Goal: Task Accomplishment & Management: Use online tool/utility

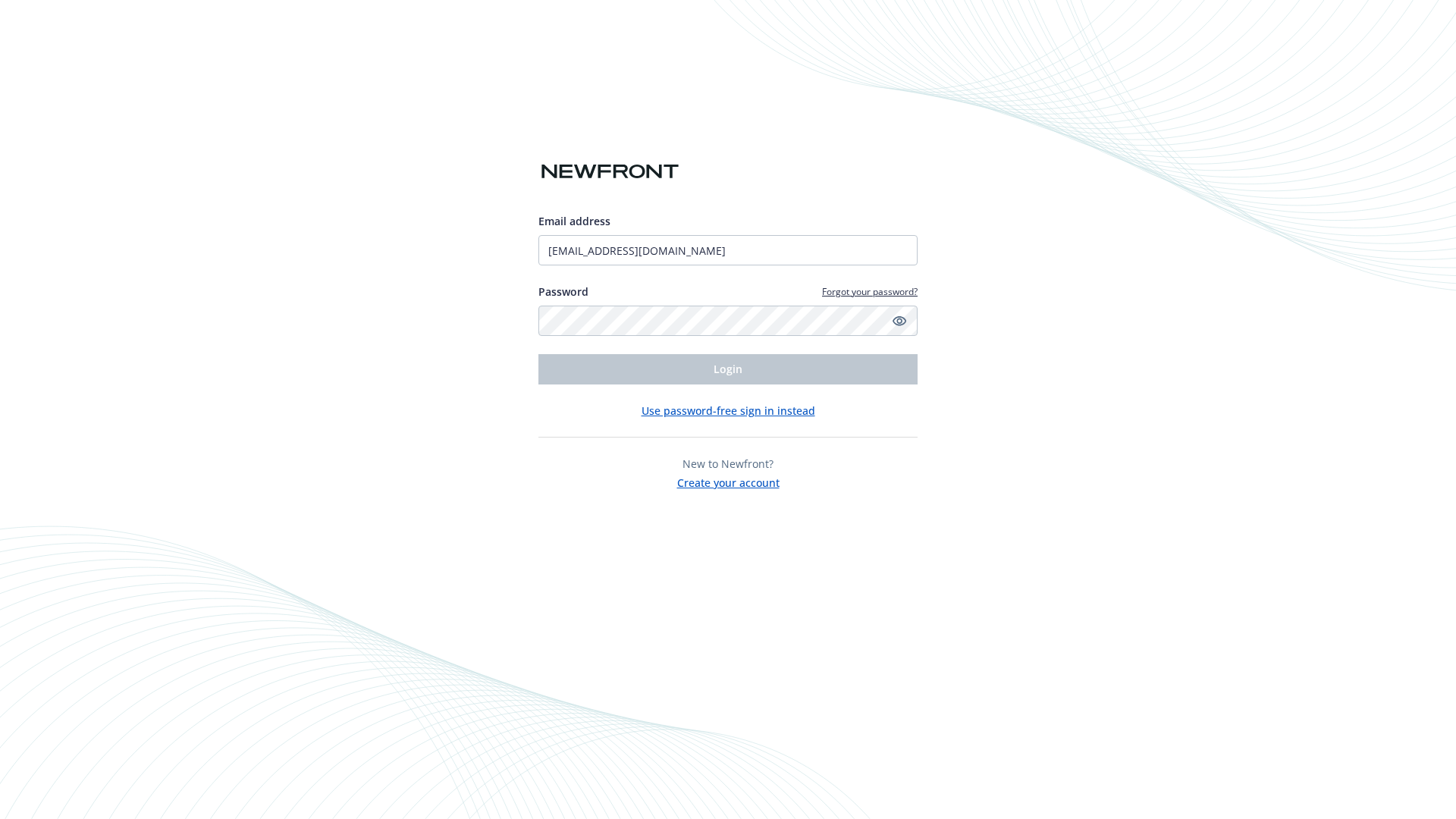
type input "[EMAIL_ADDRESS][DOMAIN_NAME]"
click at [728, 369] on span "Login" at bounding box center [727, 369] width 28 height 15
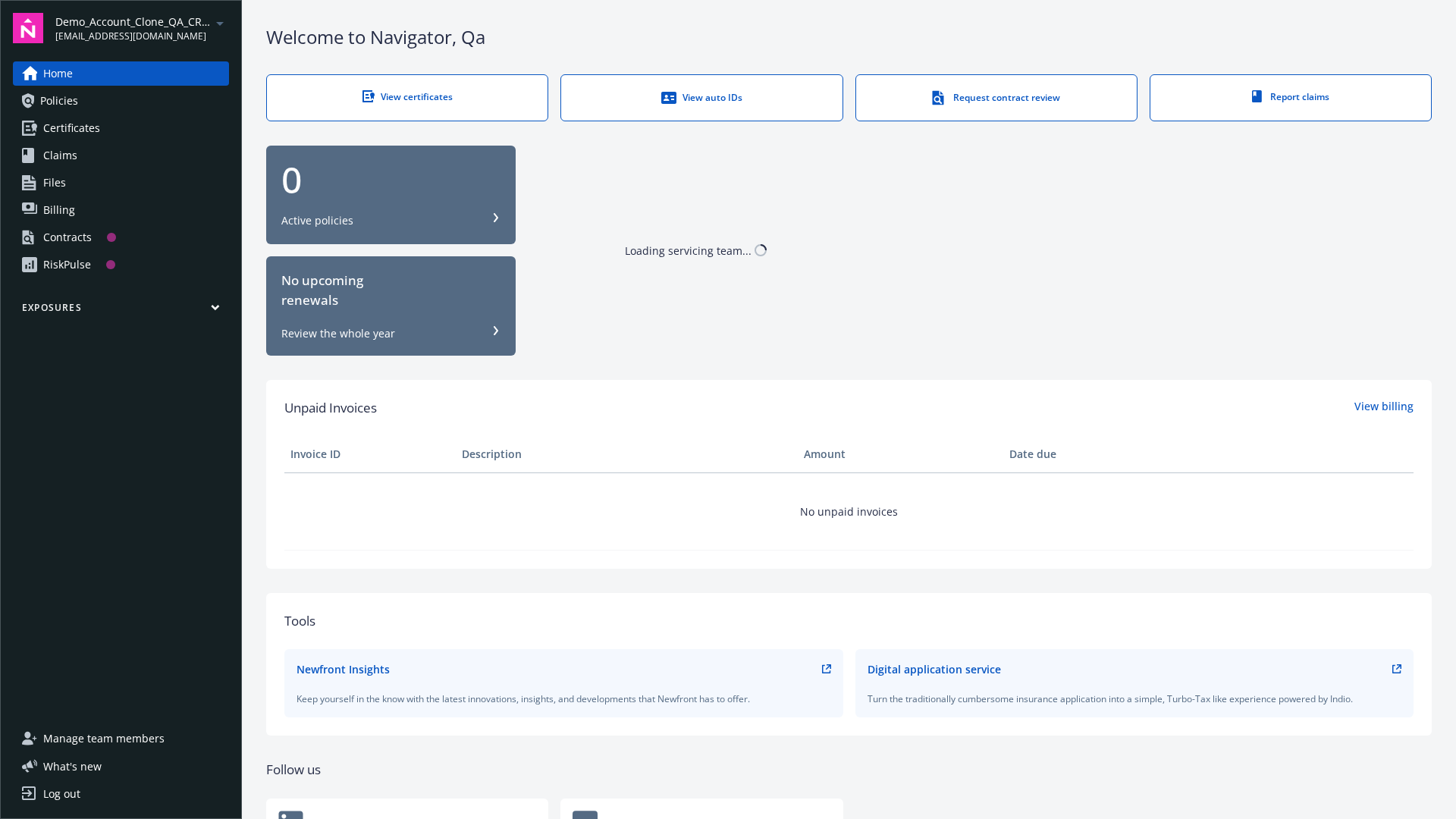
click at [141, 28] on span "Demo_Account_Clone_QA_CR_Tests_Prospect" at bounding box center [133, 22] width 155 height 16
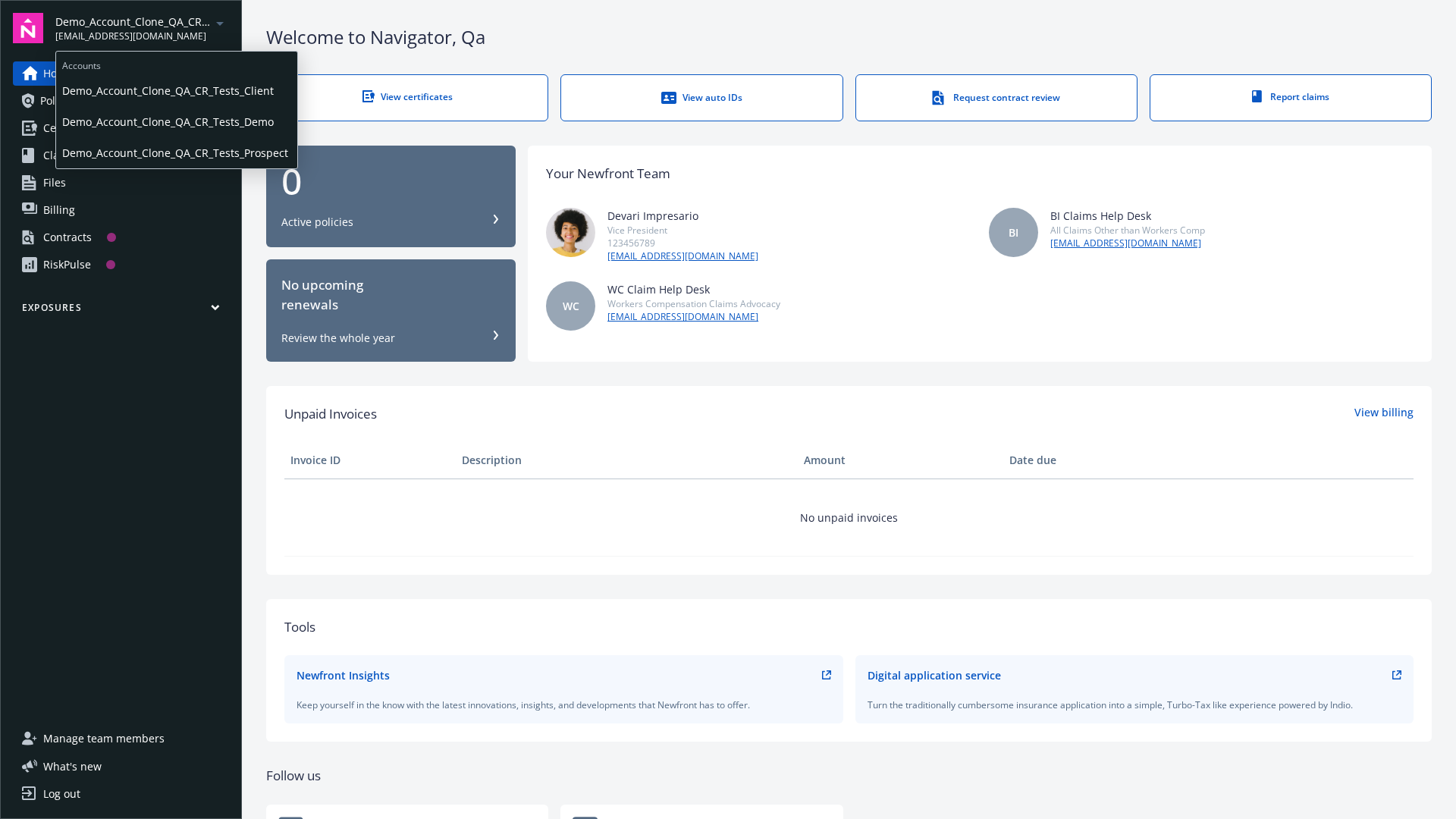
click at [175, 91] on span "Demo_Account_Clone_QA_CR_Tests_Client" at bounding box center [176, 91] width 229 height 31
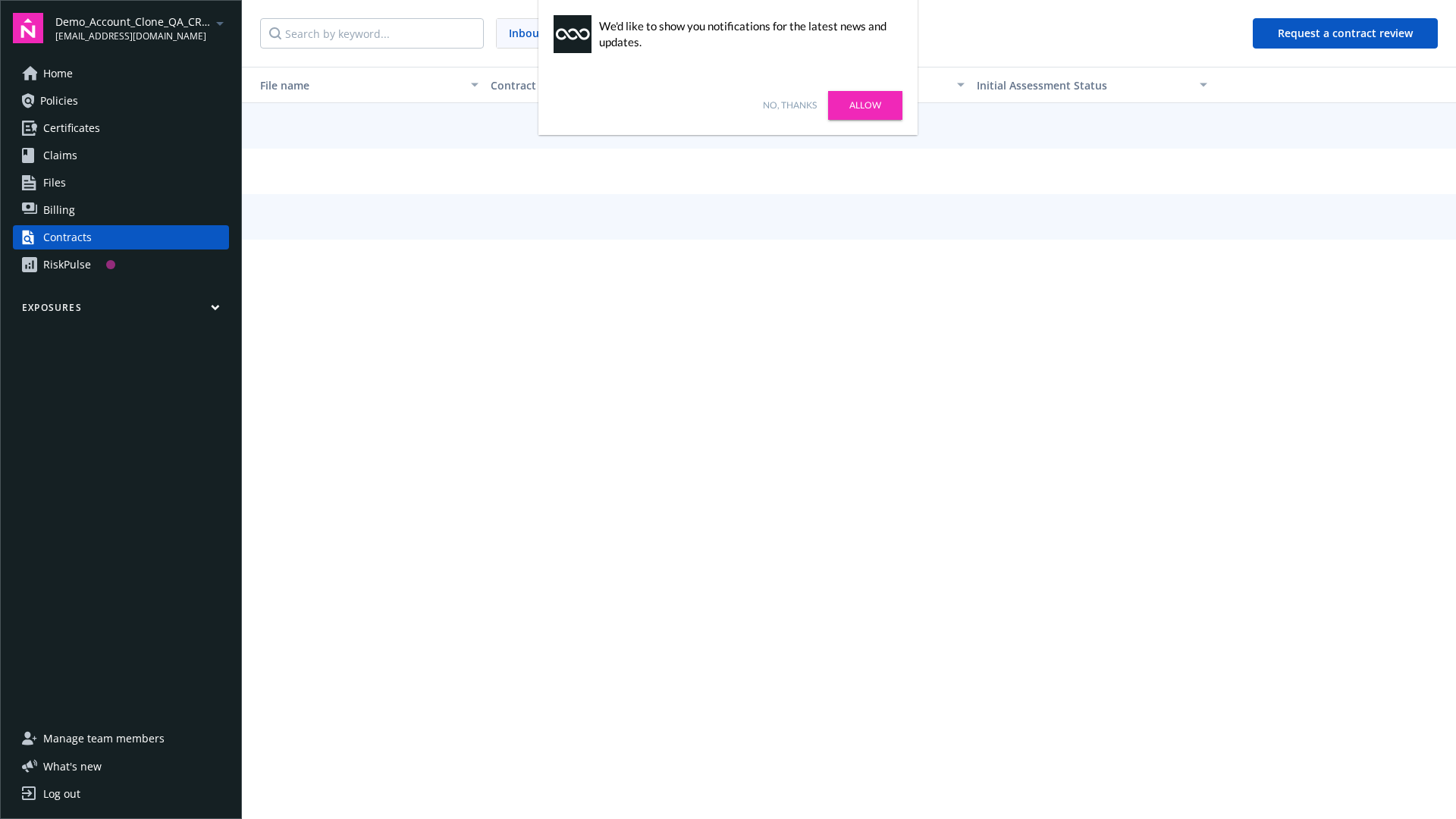
click at [789, 105] on link "No, thanks" at bounding box center [789, 105] width 53 height 14
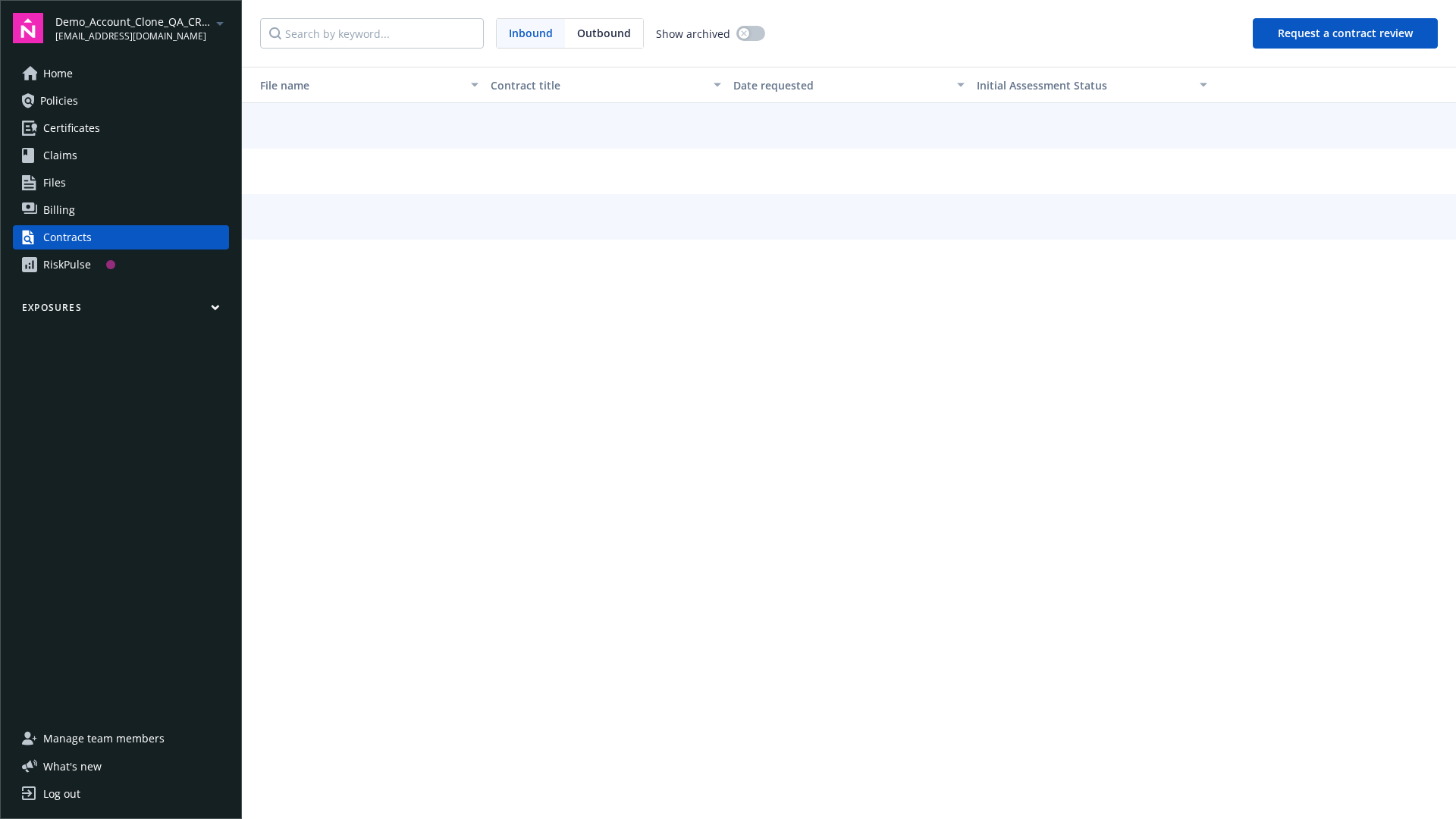
click at [1346, 34] on button "Request a contract review" at bounding box center [1345, 33] width 185 height 30
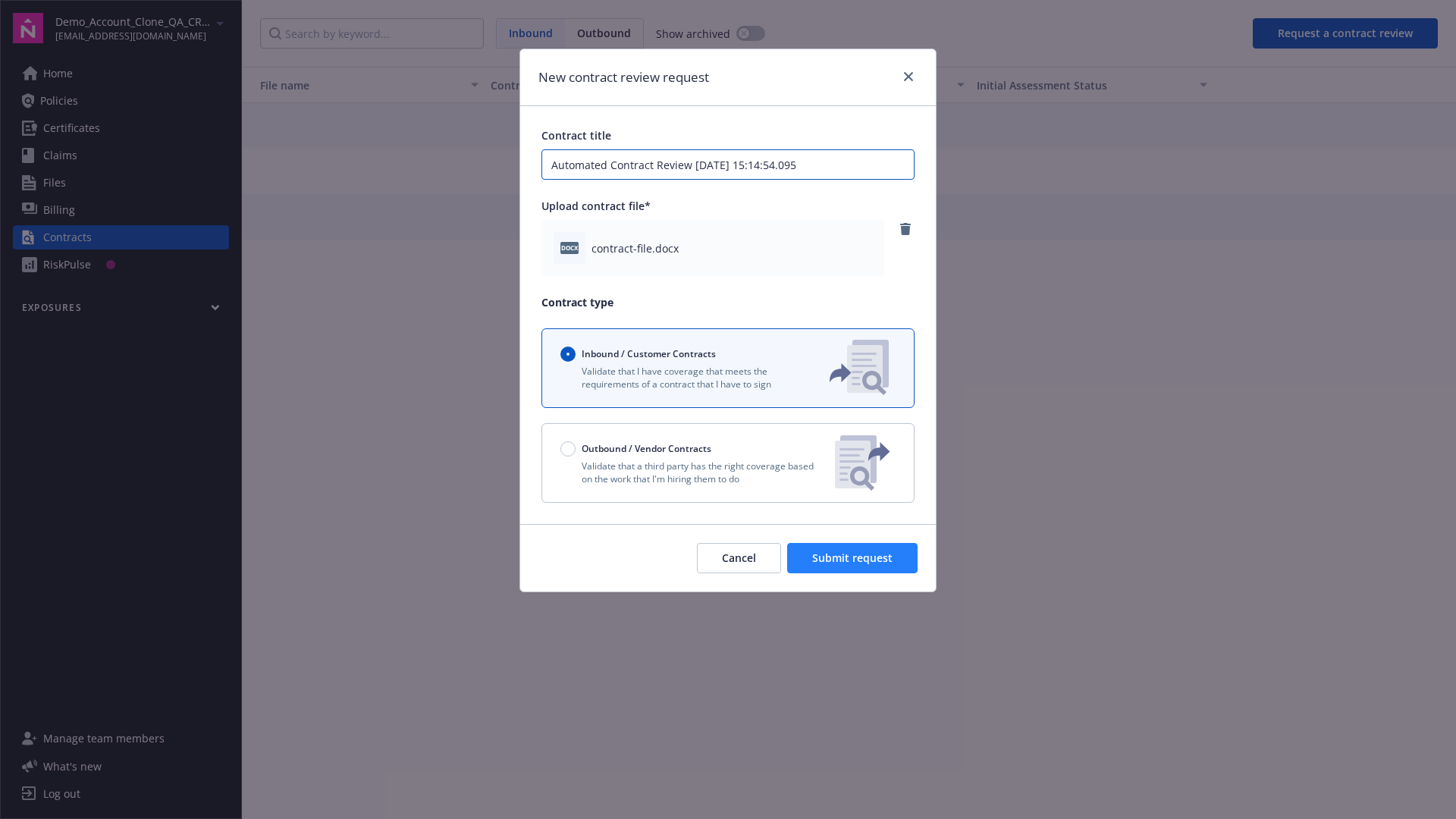
type input "Automated Contract Review 09-12-2025 15:14:54.095"
click at [853, 558] on span "Submit request" at bounding box center [851, 558] width 80 height 15
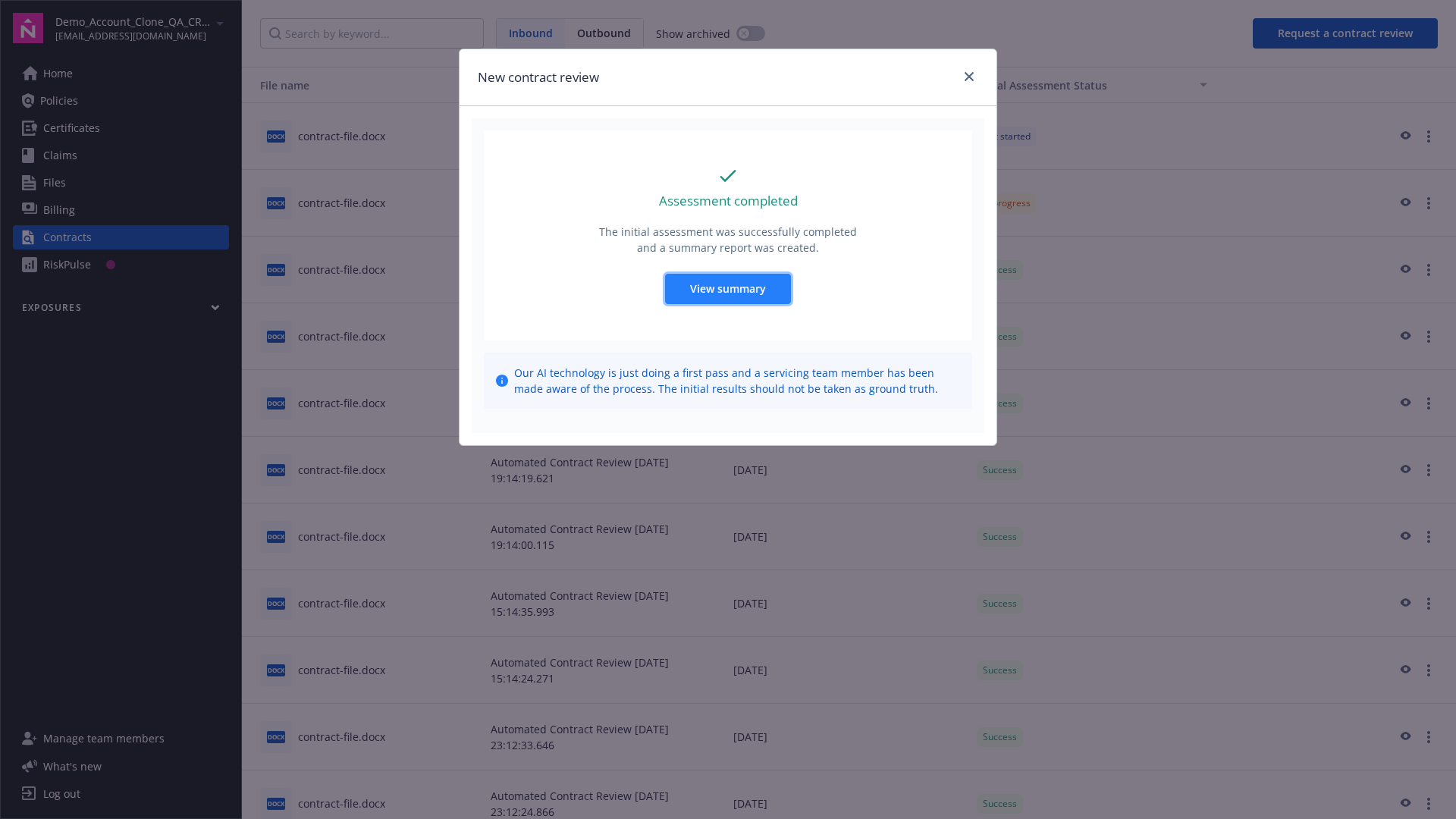
click at [727, 288] on span "View summary" at bounding box center [728, 288] width 76 height 15
